Goal: Navigation & Orientation: Go to known website

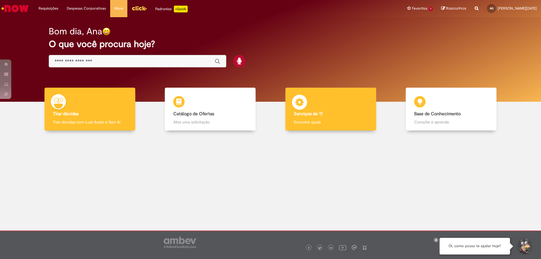
click at [334, 96] on div "Serviços de TI Serviços de TI Encontre ajuda" at bounding box center [330, 109] width 91 height 43
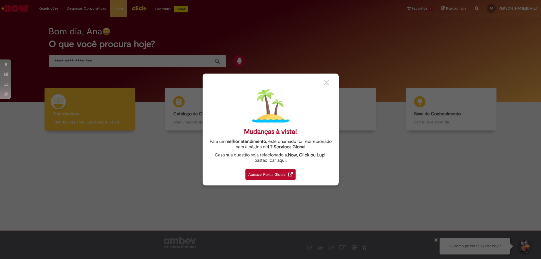
click at [279, 174] on div "Acessar Portal Global" at bounding box center [270, 174] width 50 height 11
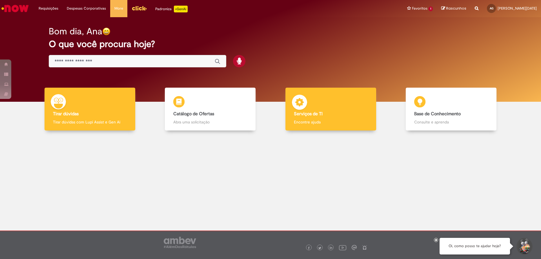
click at [302, 107] on img at bounding box center [299, 103] width 17 height 17
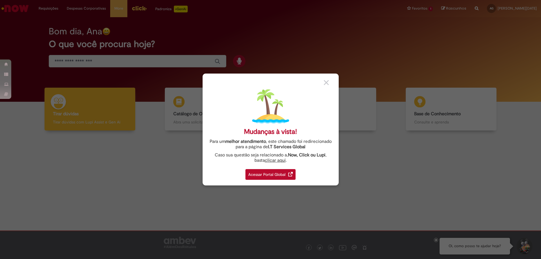
click at [268, 173] on div "Acessar Portal Global" at bounding box center [270, 174] width 50 height 11
